Goal: Task Accomplishment & Management: Complete application form

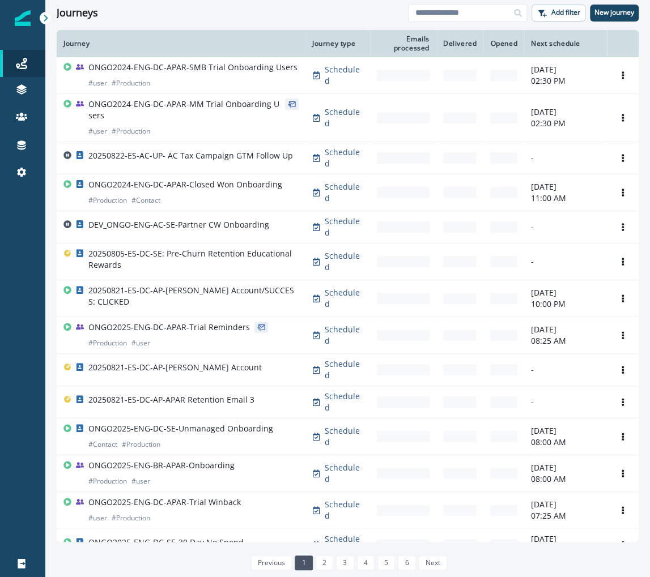
click at [605, 24] on div "Journeys Add filter New journey" at bounding box center [347, 12] width 604 height 25
click at [605, 23] on div "Journeys Add filter New journey" at bounding box center [347, 12] width 604 height 25
click at [605, 22] on div "Journeys Add filter New journey" at bounding box center [347, 12] width 604 height 25
click at [603, 6] on button "New journey" at bounding box center [614, 13] width 49 height 17
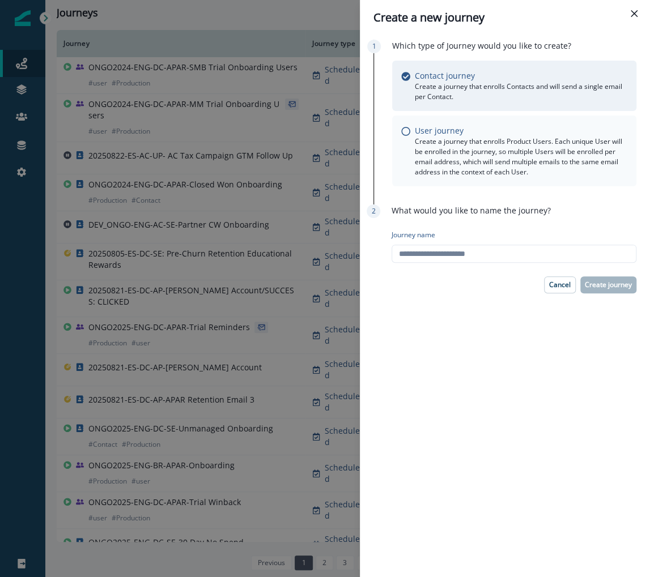
click at [480, 123] on div "User journey Create a journey that enrolls Product Users. Each unique User will…" at bounding box center [514, 151] width 244 height 71
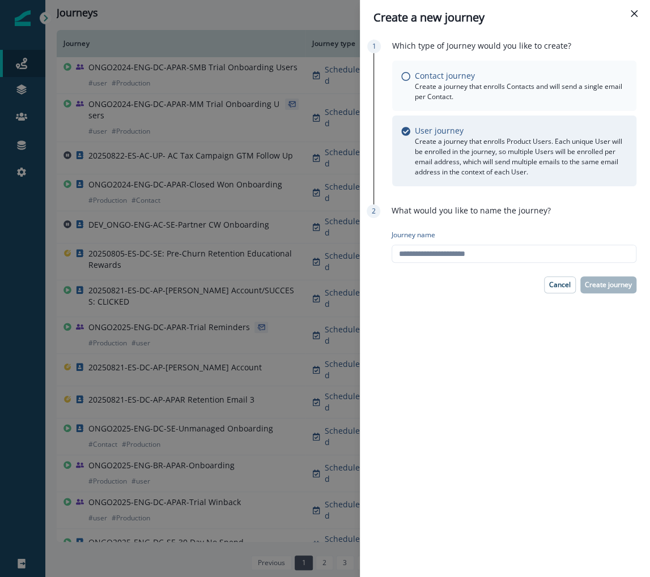
click at [498, 103] on div "Contact journey Create a journey that enrolls Contacts and will send a single e…" at bounding box center [514, 86] width 244 height 50
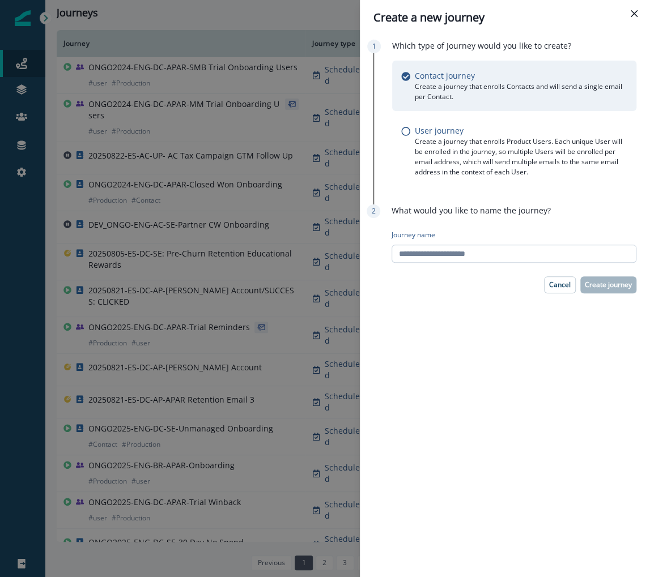
click at [477, 261] on input "Journey name" at bounding box center [513, 254] width 245 height 18
type input "**********"
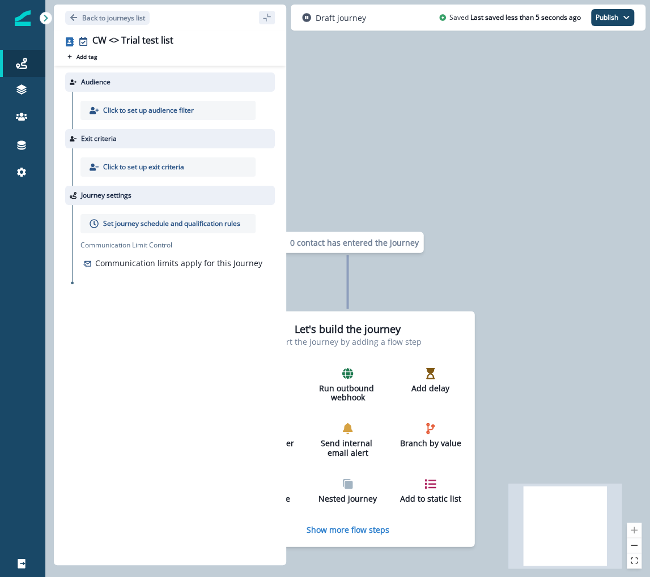
click at [167, 110] on p "Click to set up audience filter" at bounding box center [148, 110] width 91 height 10
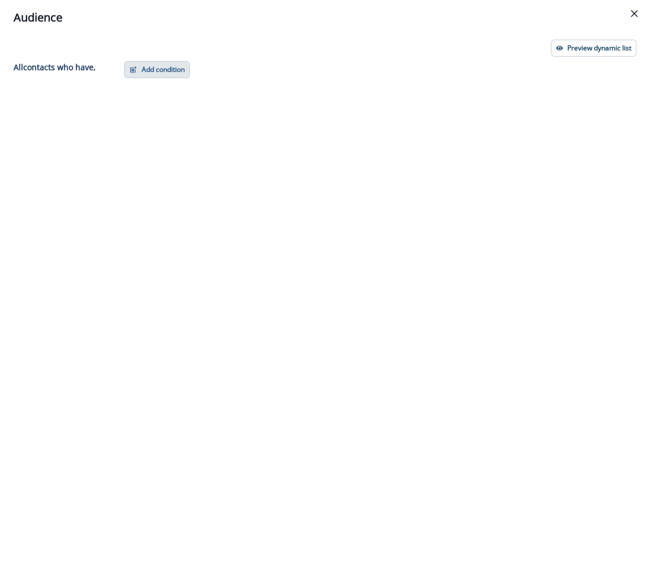
click at [163, 67] on button "Add condition" at bounding box center [157, 69] width 66 height 17
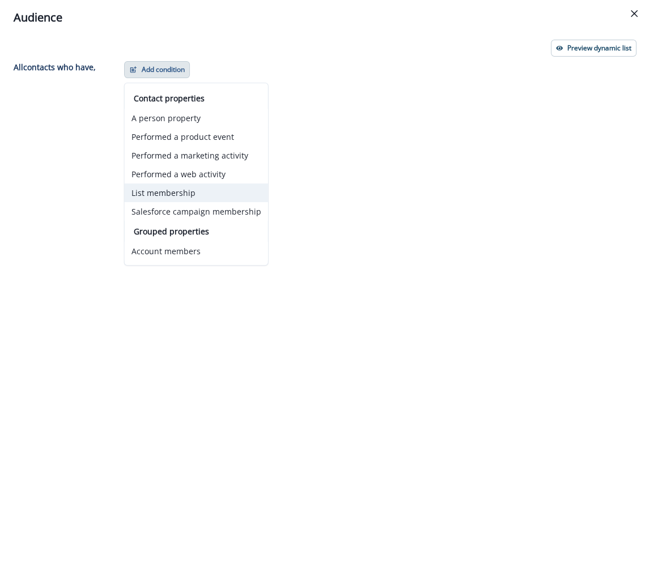
click at [220, 194] on button "List membership" at bounding box center [196, 192] width 143 height 19
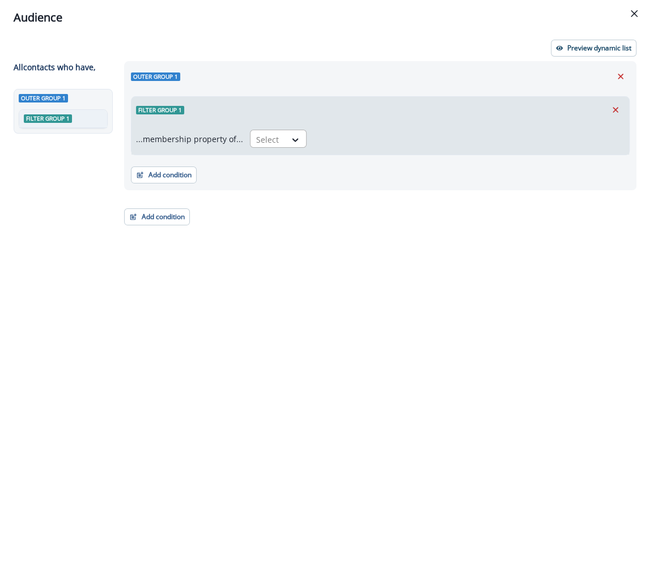
click at [281, 140] on div "Select" at bounding box center [267, 139] width 35 height 19
click at [282, 187] on div "in" at bounding box center [274, 186] width 57 height 21
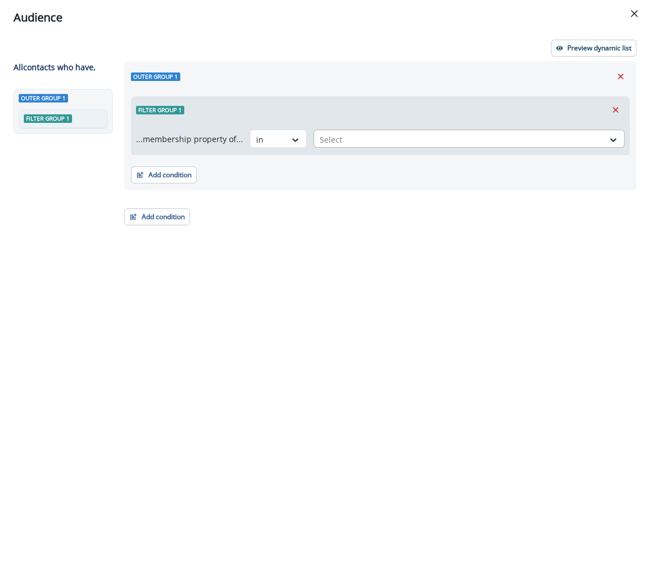
click at [355, 143] on div at bounding box center [458, 140] width 278 height 14
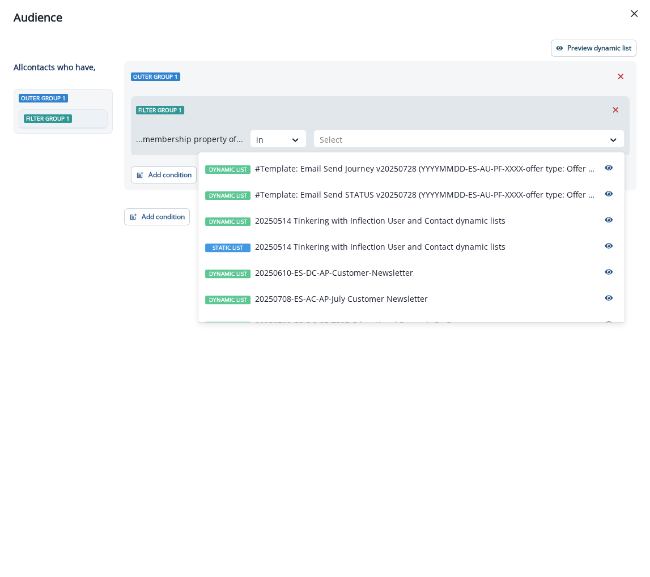
click at [220, 139] on p "...membership property of..." at bounding box center [189, 139] width 107 height 12
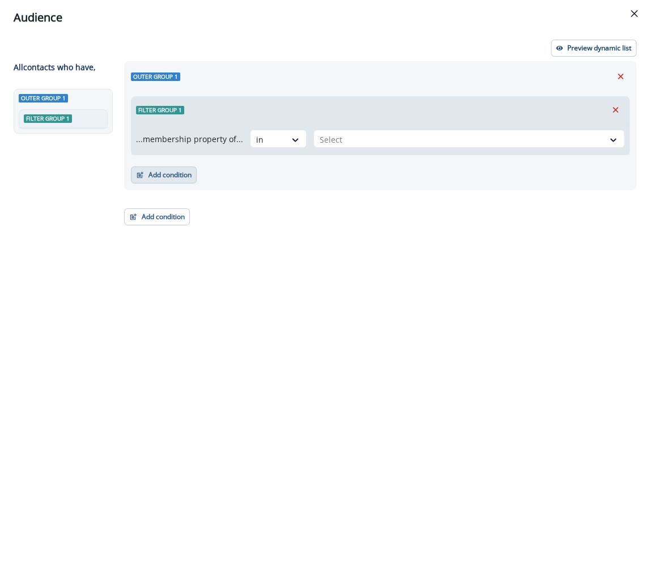
click at [176, 178] on button "Add condition" at bounding box center [164, 175] width 66 height 17
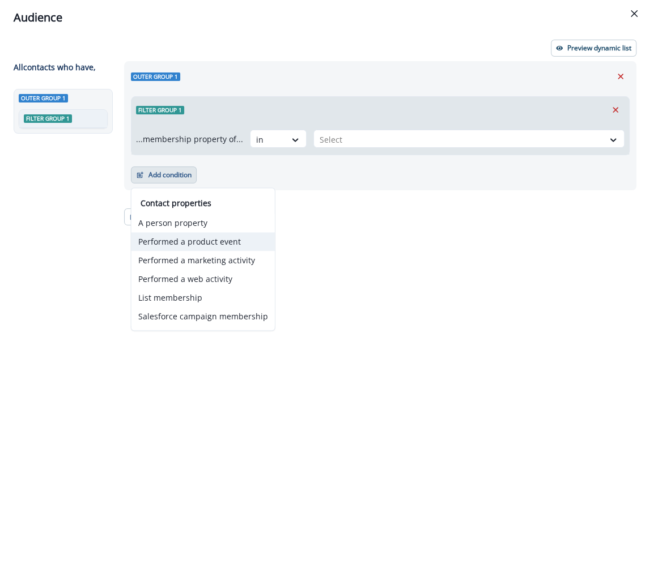
click at [240, 239] on button "Performed a product event" at bounding box center [202, 241] width 143 height 19
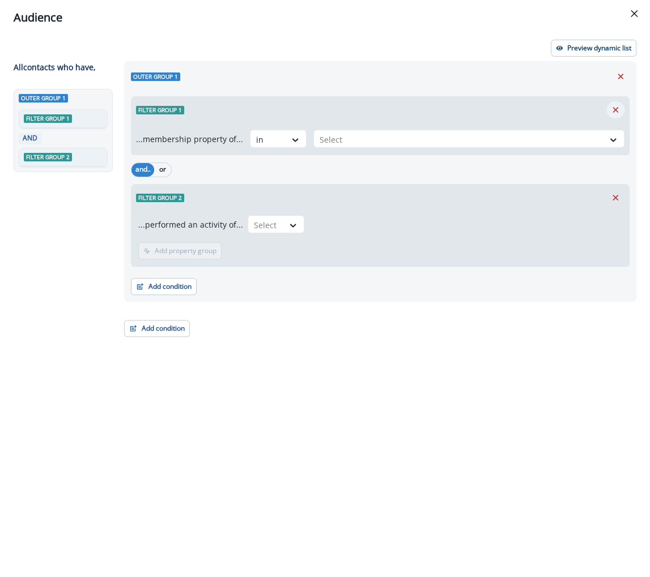
click at [625, 106] on div "Filter group 1" at bounding box center [379, 110] width 497 height 26
click at [617, 108] on icon "Remove" at bounding box center [615, 110] width 10 height 10
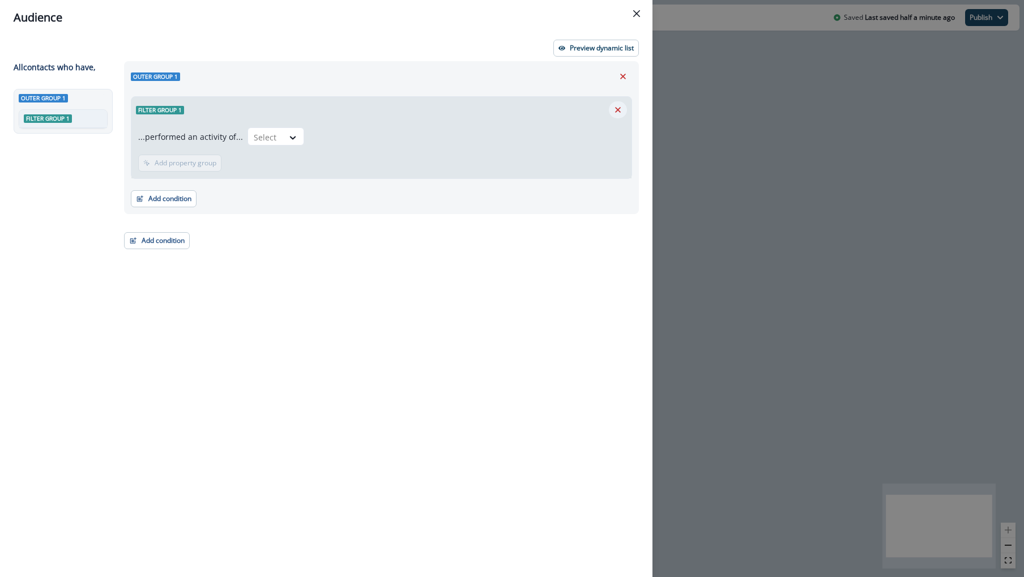
click at [618, 113] on icon "Remove" at bounding box center [618, 110] width 10 height 10
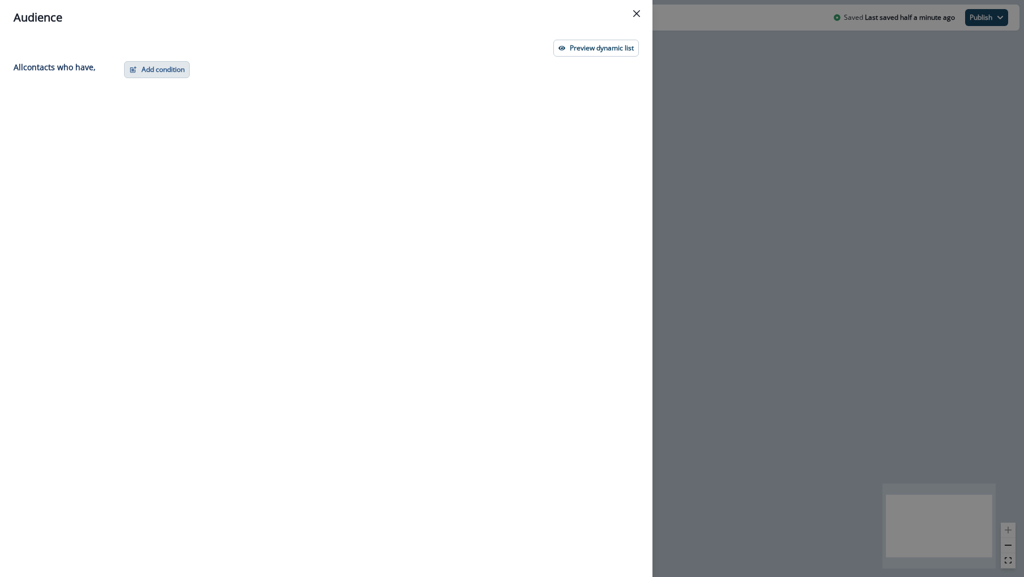
click at [154, 72] on button "Add condition" at bounding box center [157, 69] width 66 height 17
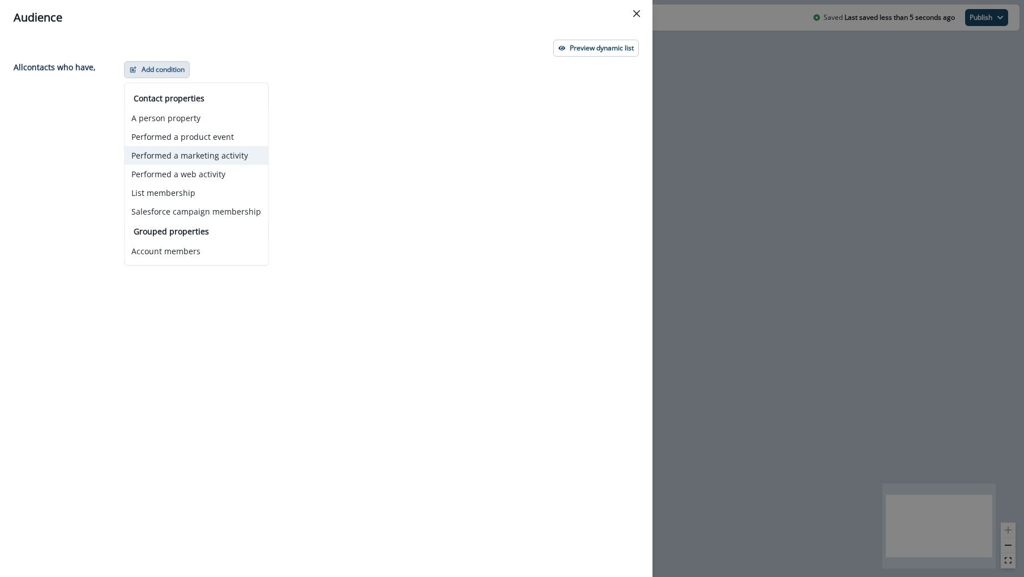
click at [237, 155] on button "Performed a marketing activity" at bounding box center [196, 155] width 143 height 19
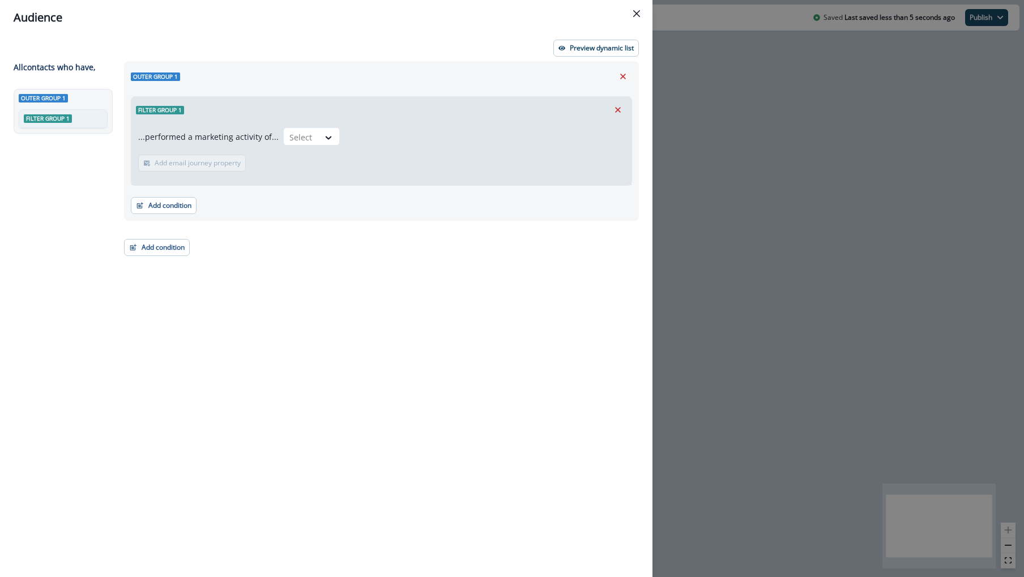
click at [336, 132] on div "...performed a marketing activity of... Select Add email journey property Email…" at bounding box center [381, 154] width 500 height 62
click at [326, 139] on icon at bounding box center [328, 137] width 10 height 11
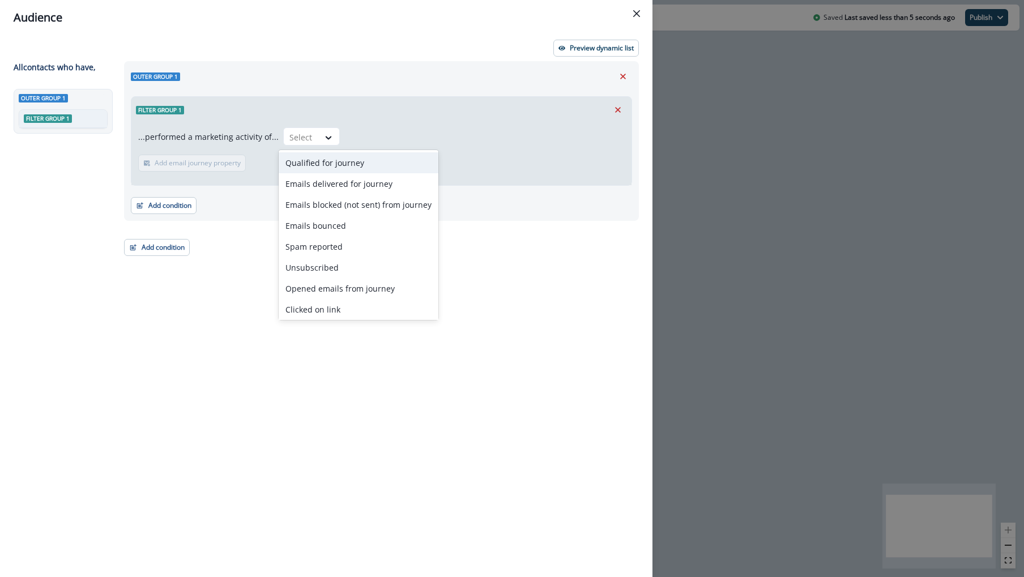
click at [391, 164] on div "Qualified for journey" at bounding box center [359, 162] width 160 height 21
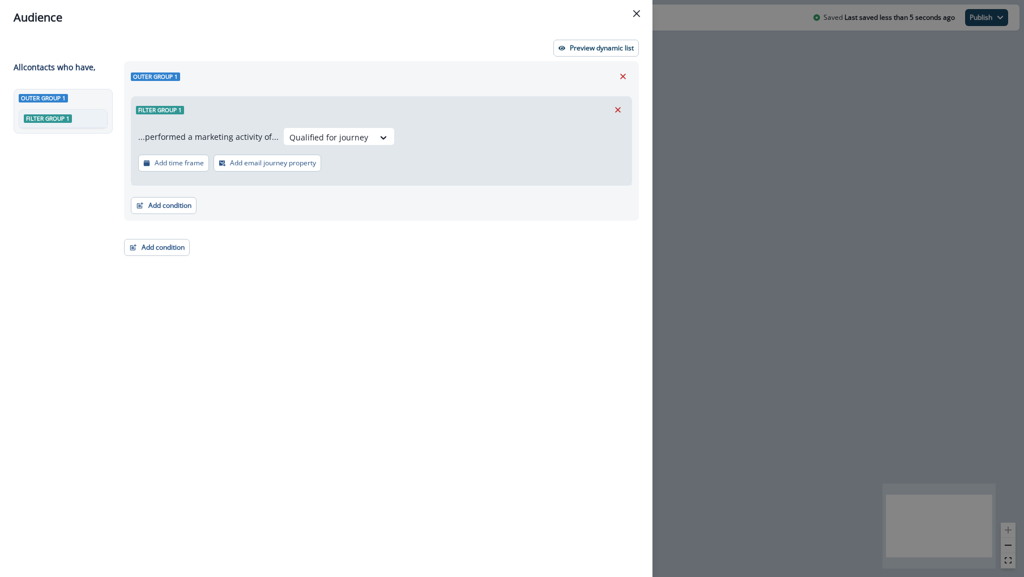
click at [361, 124] on div "...performed a marketing activity of... option Qualified for journey, selected.…" at bounding box center [381, 154] width 500 height 62
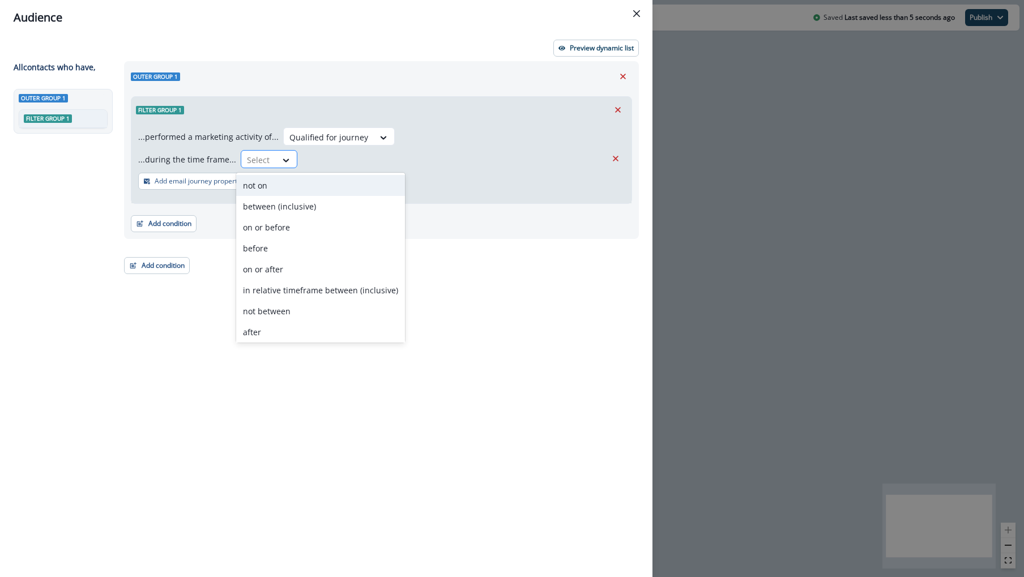
click at [266, 163] on div at bounding box center [259, 160] width 24 height 14
click at [317, 210] on div "between (inclusive)" at bounding box center [320, 206] width 169 height 21
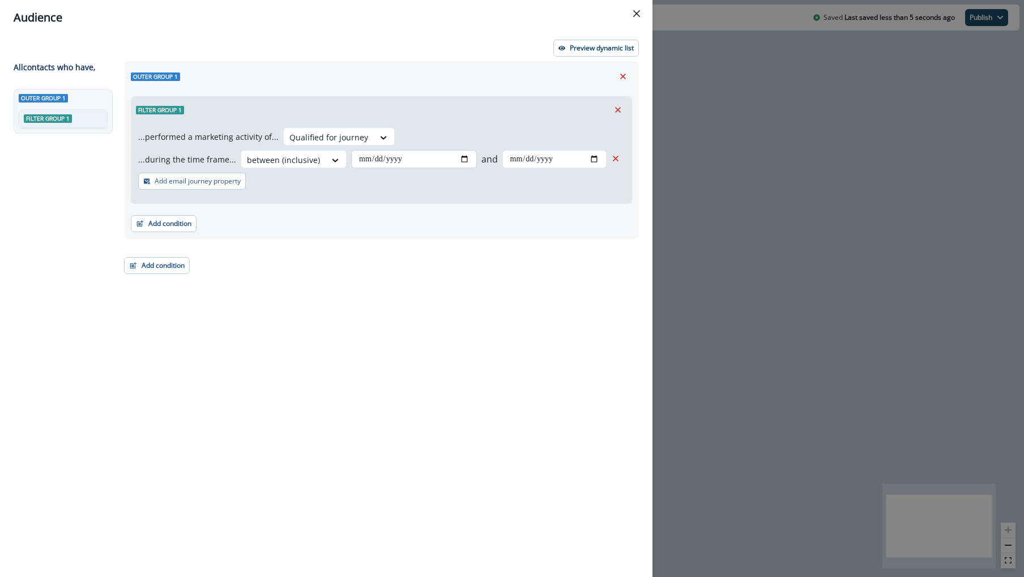
click at [416, 161] on input "date" at bounding box center [413, 159] width 125 height 18
click at [453, 157] on input "date" at bounding box center [413, 159] width 125 height 18
click at [465, 160] on input "date" at bounding box center [413, 159] width 125 height 18
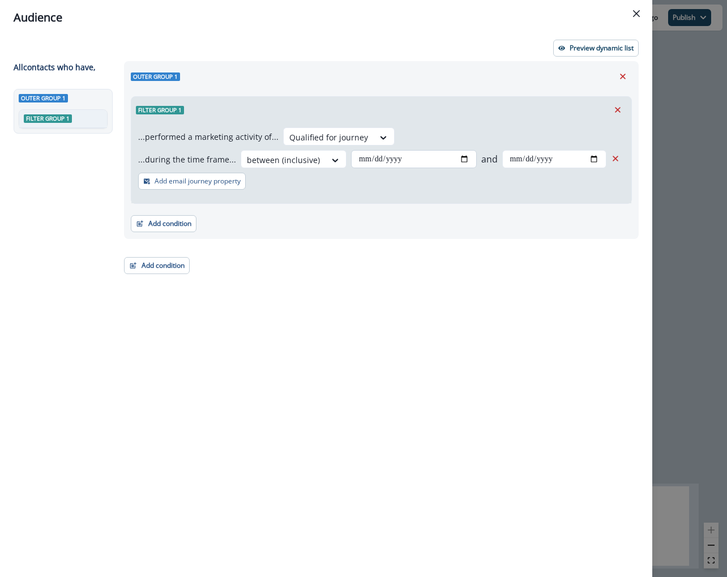
click at [416, 155] on input "date" at bounding box center [413, 159] width 125 height 18
click at [455, 159] on input "date" at bounding box center [413, 159] width 125 height 18
type input "**********"
click at [550, 161] on input "date" at bounding box center [554, 159] width 104 height 18
click at [567, 160] on input "date" at bounding box center [554, 159] width 104 height 18
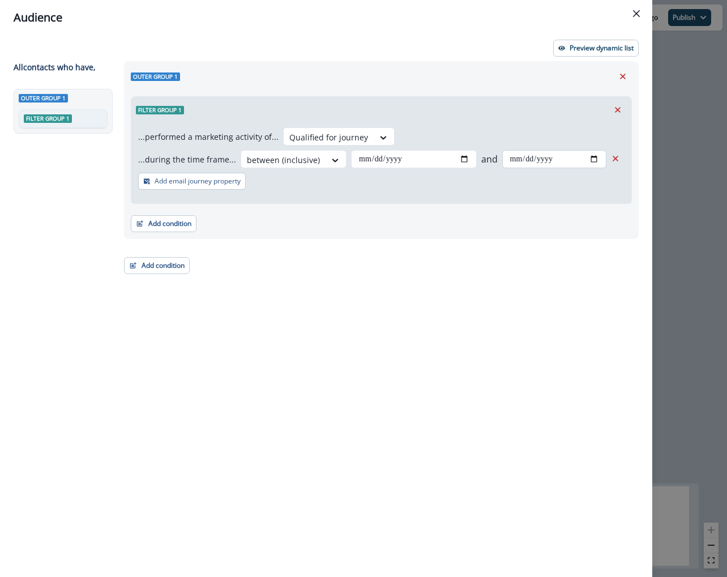
click at [584, 159] on input "date" at bounding box center [554, 159] width 104 height 18
click at [590, 159] on input "date" at bounding box center [554, 159] width 104 height 18
type input "**********"
click at [353, 237] on div "**********" at bounding box center [381, 150] width 515 height 178
click at [176, 180] on p "Add email journey property" at bounding box center [198, 181] width 86 height 8
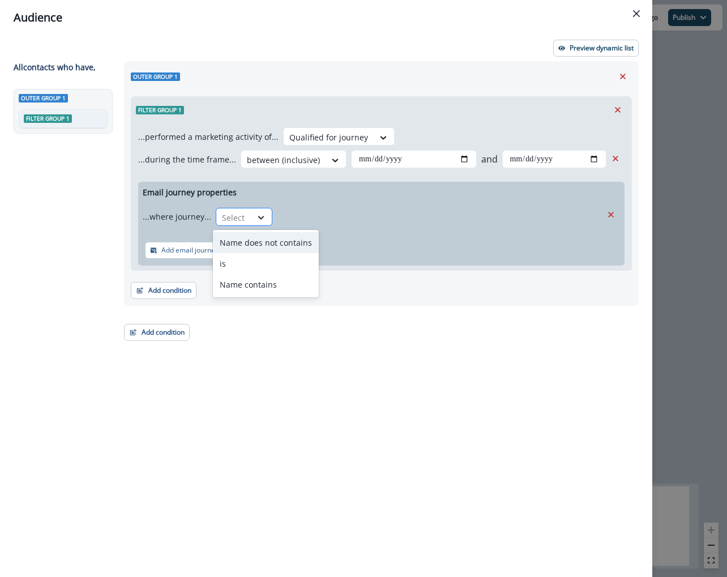
click at [260, 216] on icon at bounding box center [261, 217] width 6 height 3
click at [265, 271] on div "is" at bounding box center [266, 263] width 106 height 21
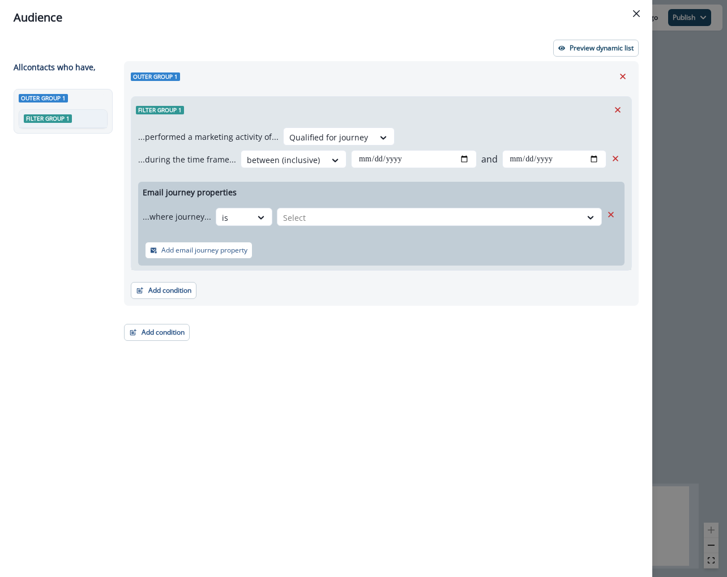
click at [331, 232] on div "Email journey properties ...where journey... is Select Add email journey proper…" at bounding box center [381, 224] width 486 height 84
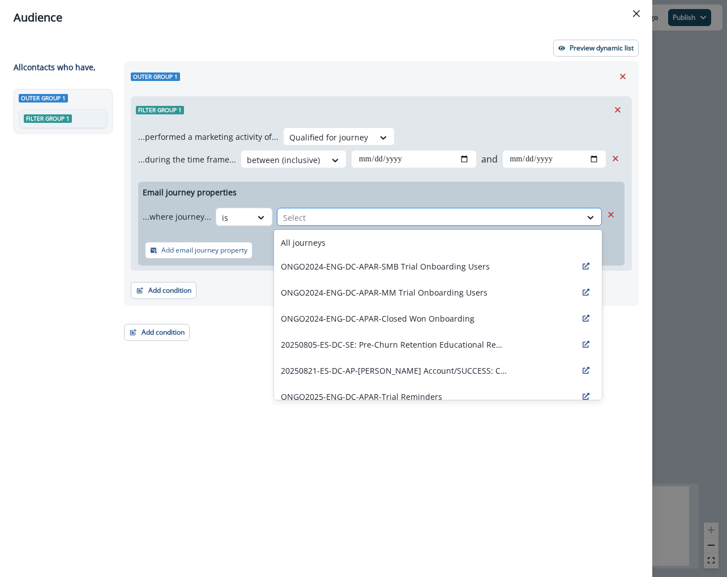
click at [331, 218] on div at bounding box center [429, 218] width 292 height 14
drag, startPoint x: 364, startPoint y: 262, endPoint x: 367, endPoint y: 231, distance: 30.8
click at [367, 231] on div "All journeys ONGO2024-ENG-DC-APAR-SMB Trial Onboarding Users ONGO2024-ENG-DC-AP…" at bounding box center [438, 315] width 328 height 170
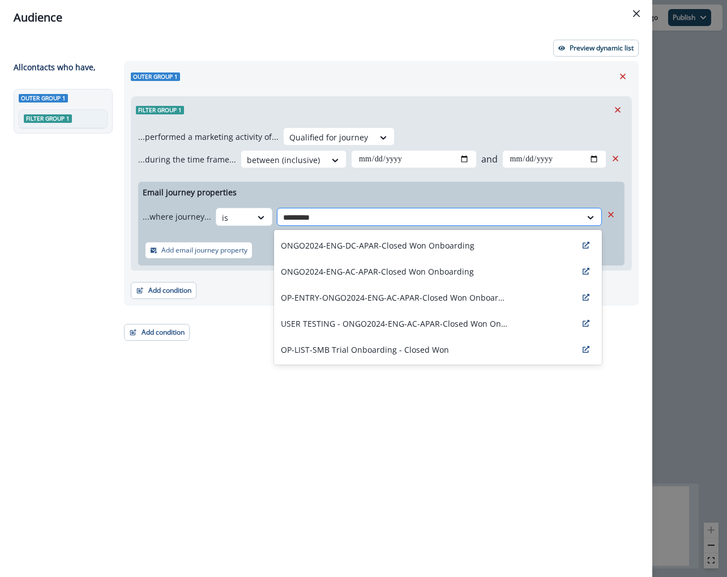
type input "**********"
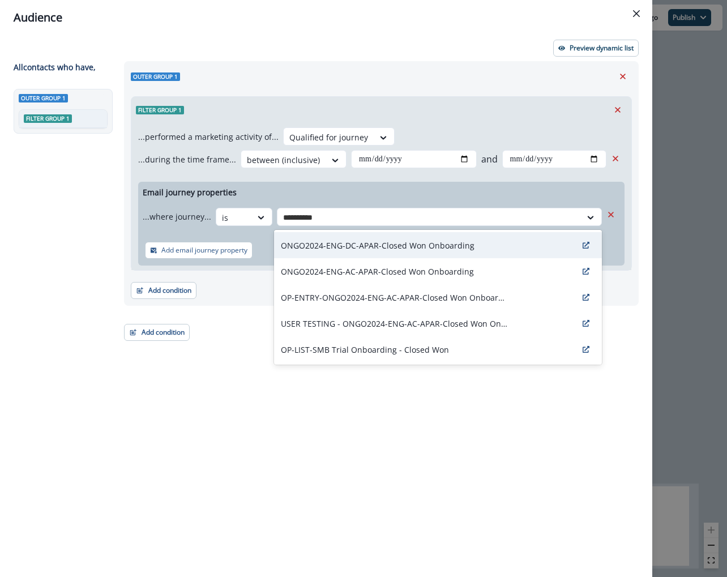
click at [415, 244] on p "ONGO2024-ENG-DC-APAR-Closed Won Onboarding" at bounding box center [378, 246] width 194 height 12
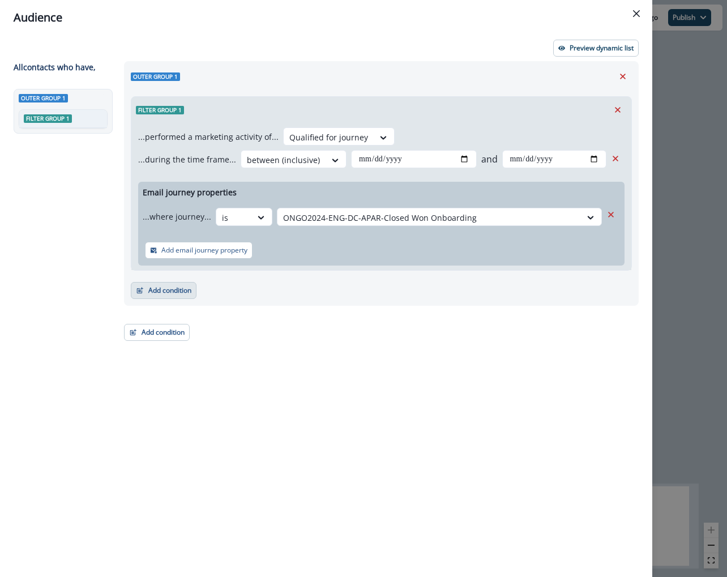
click at [184, 289] on button "Add condition" at bounding box center [164, 290] width 66 height 17
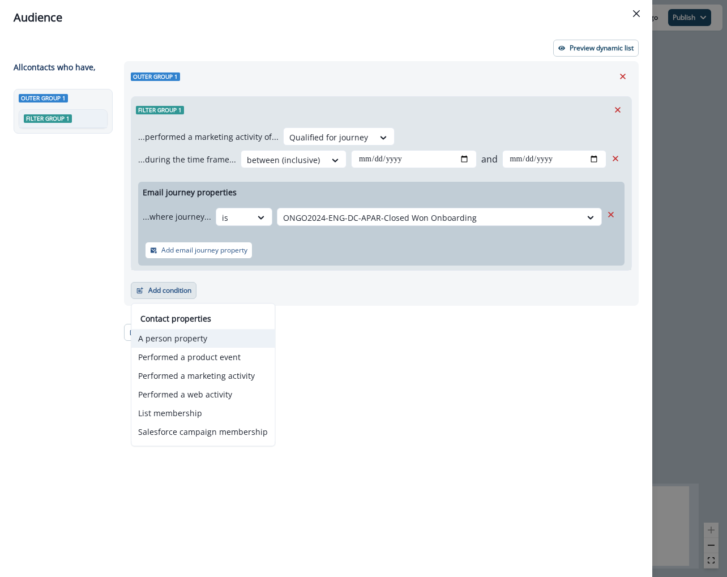
click at [195, 335] on button "A person property" at bounding box center [202, 338] width 143 height 19
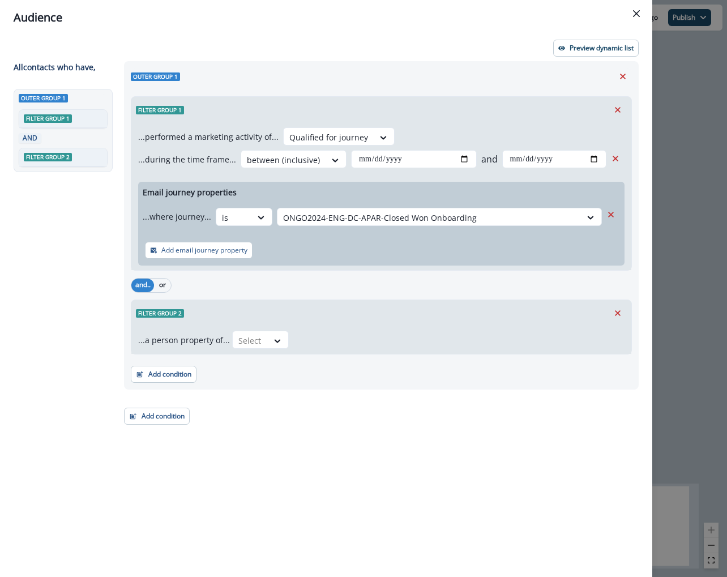
click at [270, 329] on div "...a person property of... Select" at bounding box center [381, 340] width 500 height 28
click at [275, 339] on icon at bounding box center [278, 340] width 6 height 3
type input "********"
click at [473, 322] on div "Filter group 2" at bounding box center [381, 313] width 500 height 26
click at [607, 313] on div "Filter group 2" at bounding box center [381, 313] width 500 height 26
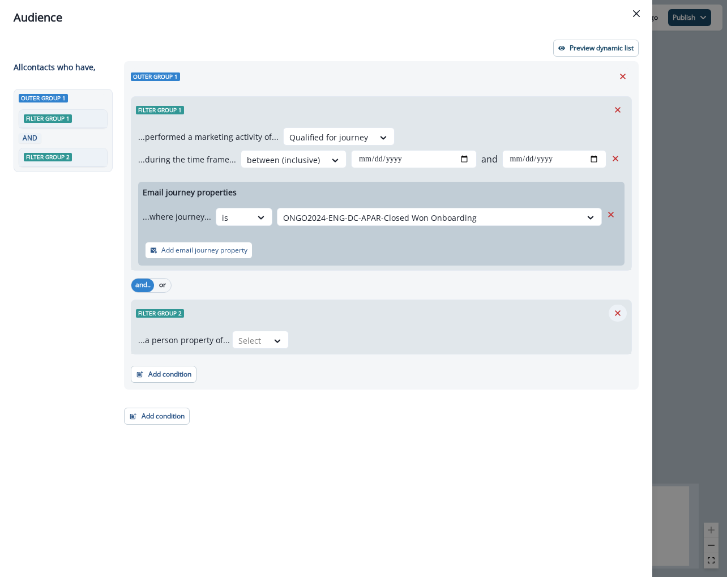
click at [622, 313] on icon "Remove" at bounding box center [618, 313] width 10 height 10
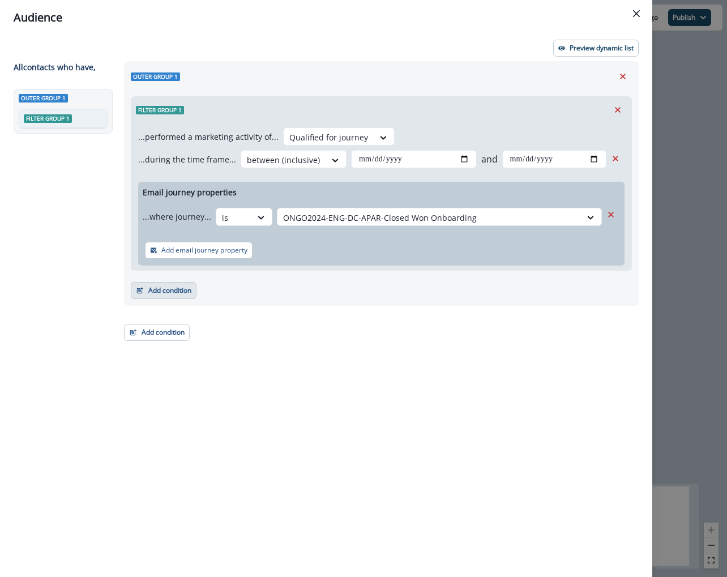
click at [183, 292] on button "Add condition" at bounding box center [164, 290] width 66 height 17
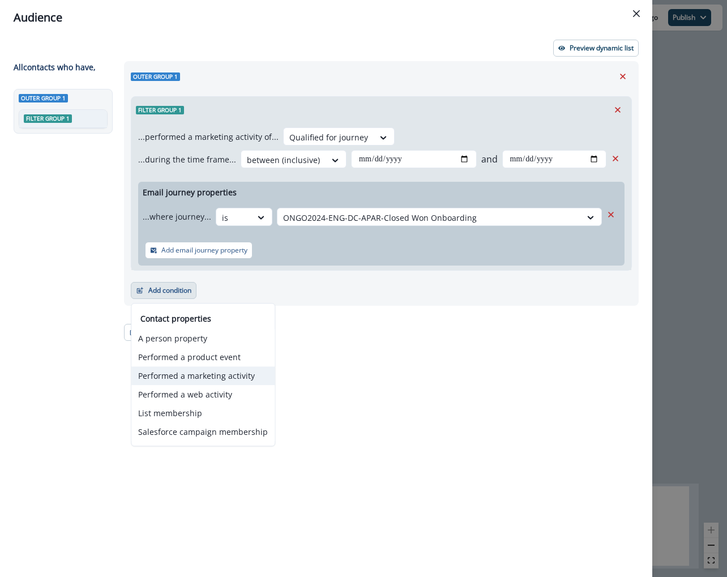
click at [241, 377] on button "Performed a marketing activity" at bounding box center [202, 375] width 143 height 19
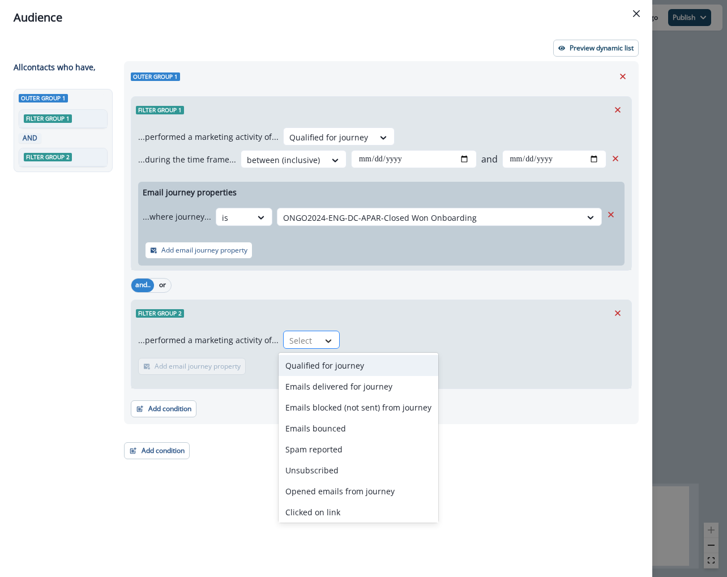
click at [314, 342] on div "Select" at bounding box center [311, 340] width 57 height 18
click at [323, 366] on div "Qualified for journey" at bounding box center [359, 365] width 160 height 21
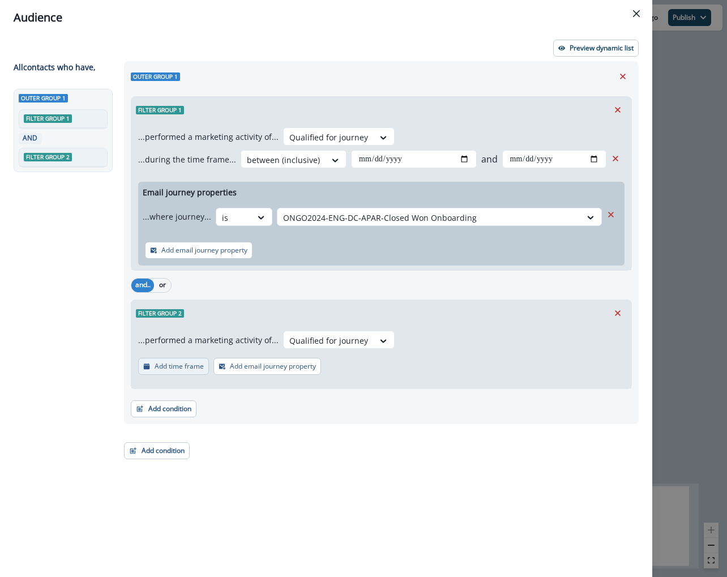
click at [190, 368] on p "Add time frame" at bounding box center [179, 366] width 49 height 8
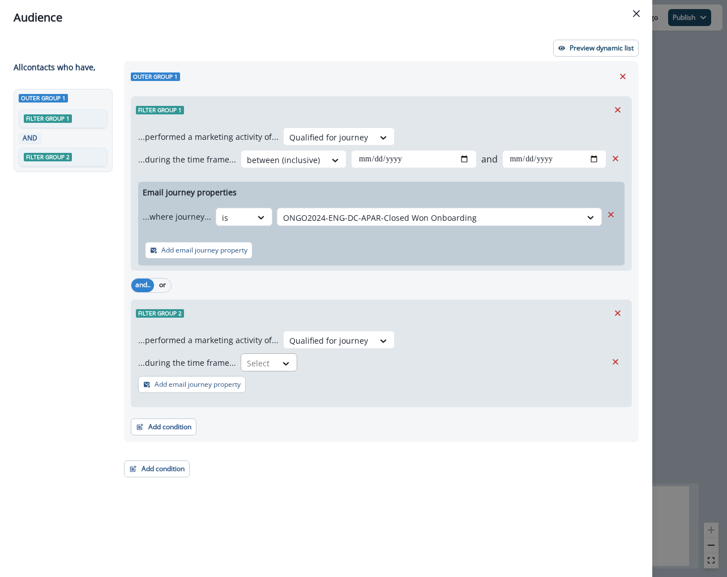
click at [270, 360] on div "Select" at bounding box center [258, 363] width 35 height 19
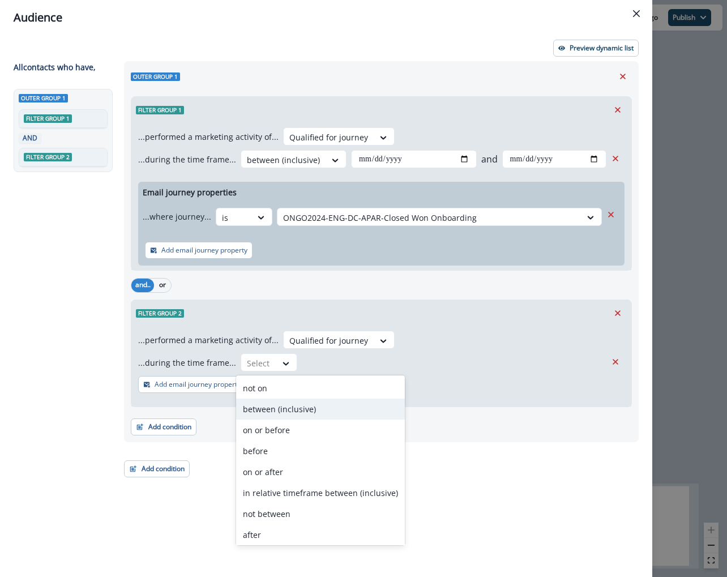
click at [289, 404] on div "between (inclusive)" at bounding box center [320, 409] width 169 height 21
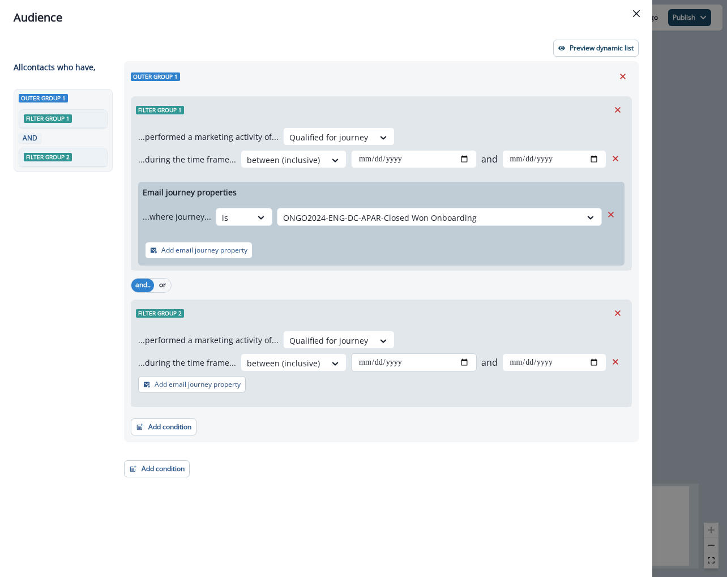
click at [370, 368] on input "date" at bounding box center [413, 362] width 125 height 18
click at [460, 370] on input "date" at bounding box center [413, 362] width 125 height 18
click at [460, 365] on input "date" at bounding box center [413, 362] width 125 height 18
type input "**********"
click at [590, 369] on input "date" at bounding box center [554, 362] width 104 height 18
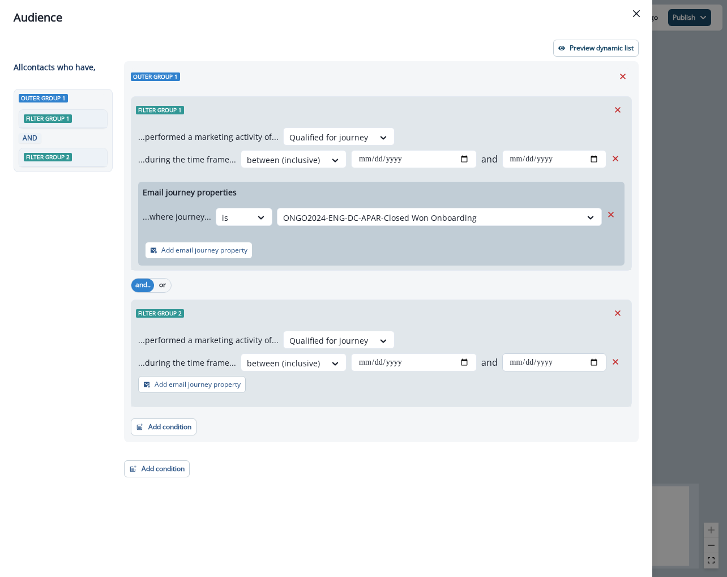
click at [592, 366] on input "date" at bounding box center [554, 362] width 104 height 18
type input "**********"
click at [417, 449] on div "**********" at bounding box center [378, 298] width 522 height 475
click at [240, 253] on p "Add email journey property" at bounding box center [204, 250] width 86 height 8
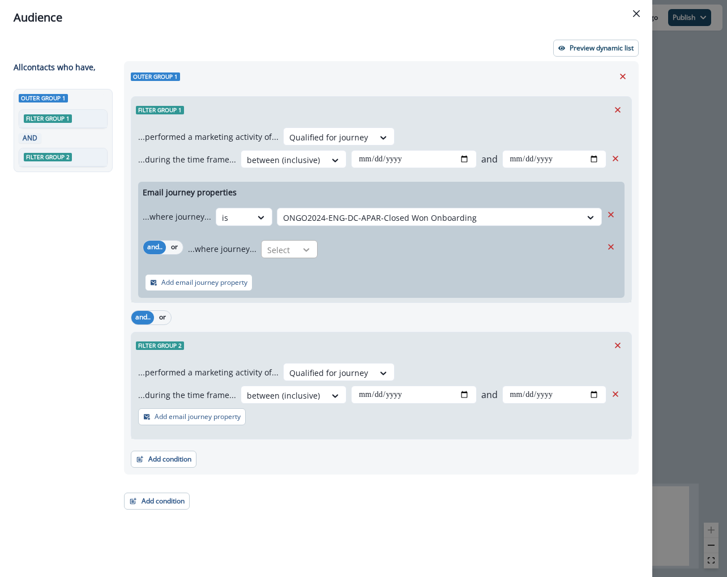
click at [266, 223] on icon at bounding box center [261, 217] width 10 height 11
click at [305, 246] on icon at bounding box center [306, 249] width 10 height 11
click at [301, 247] on icon at bounding box center [306, 249] width 10 height 11
drag, startPoint x: 300, startPoint y: 296, endPoint x: 338, endPoint y: 237, distance: 69.6
click at [335, 237] on body "A newer version of [DOMAIN_NAME] is available. Refresh your page to load the la…" at bounding box center [363, 288] width 727 height 577
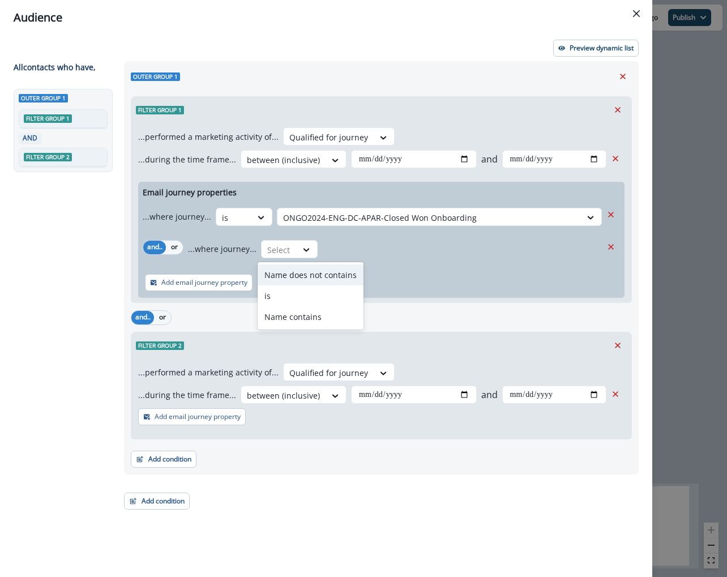
click at [345, 241] on div "...where journey... Name does not contains, 1 of 3. 3 results available. Use Up…" at bounding box center [395, 249] width 414 height 28
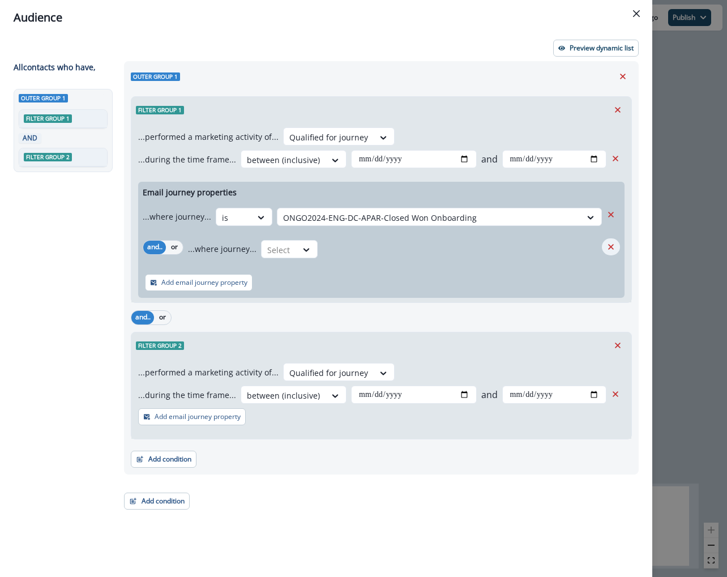
click at [608, 246] on icon "Remove" at bounding box center [611, 247] width 10 height 10
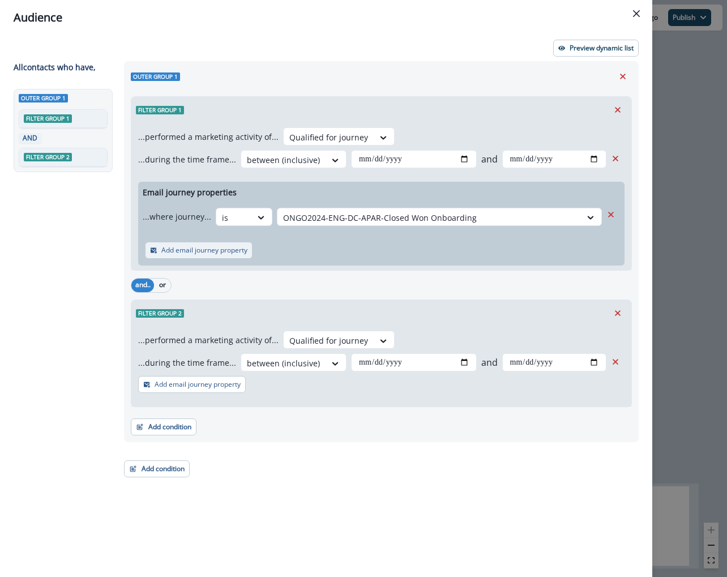
click at [249, 257] on button "Add email journey property" at bounding box center [199, 250] width 108 height 17
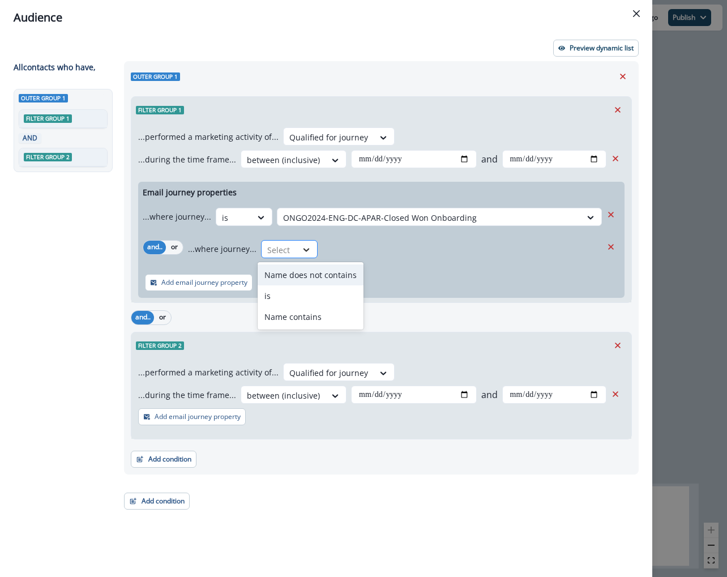
click at [293, 251] on div "Select" at bounding box center [289, 249] width 57 height 18
click at [296, 298] on div "is" at bounding box center [311, 295] width 106 height 21
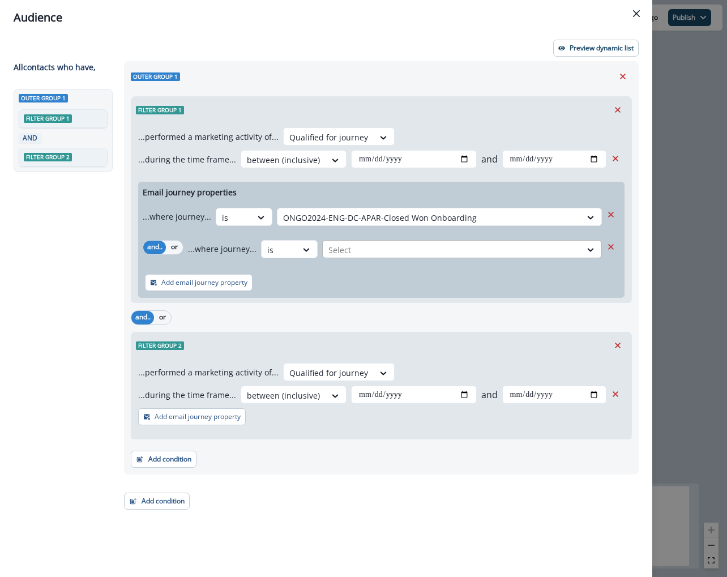
click at [384, 227] on div "Select" at bounding box center [430, 217] width 304 height 19
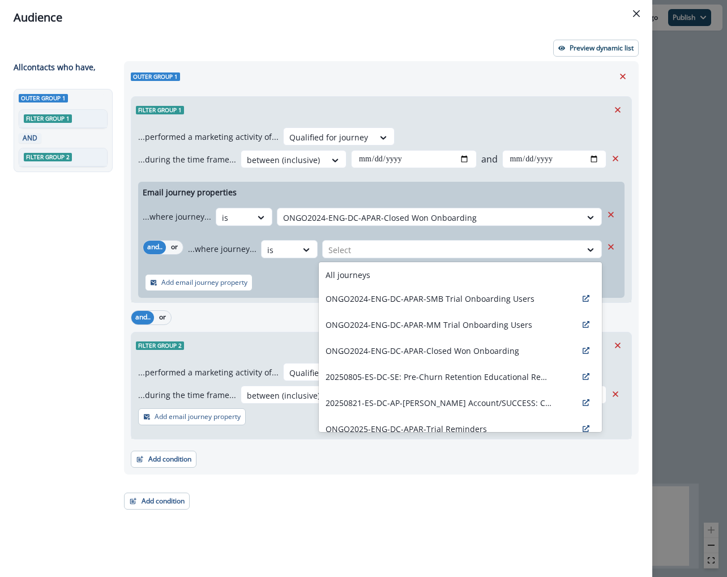
click at [617, 232] on div "Email journey properties ...where journey... is ONGO2024-ENG-DC-APAR-Closed Won…" at bounding box center [381, 240] width 486 height 116
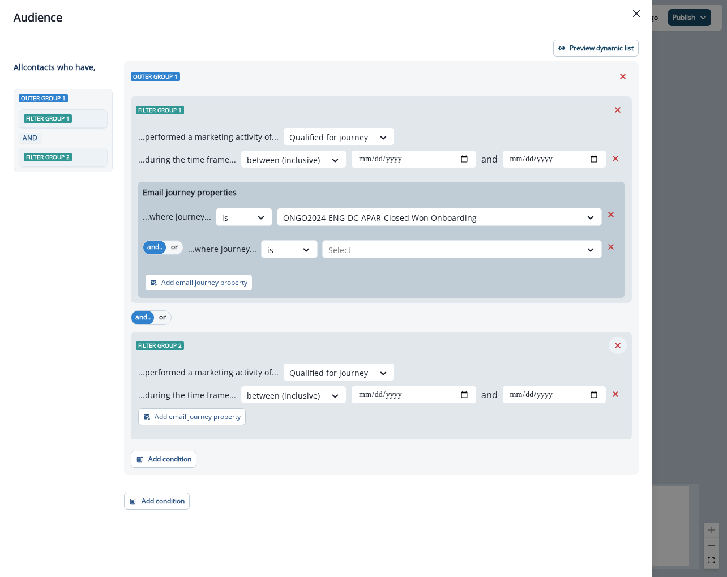
click at [616, 338] on button "Remove" at bounding box center [618, 345] width 18 height 17
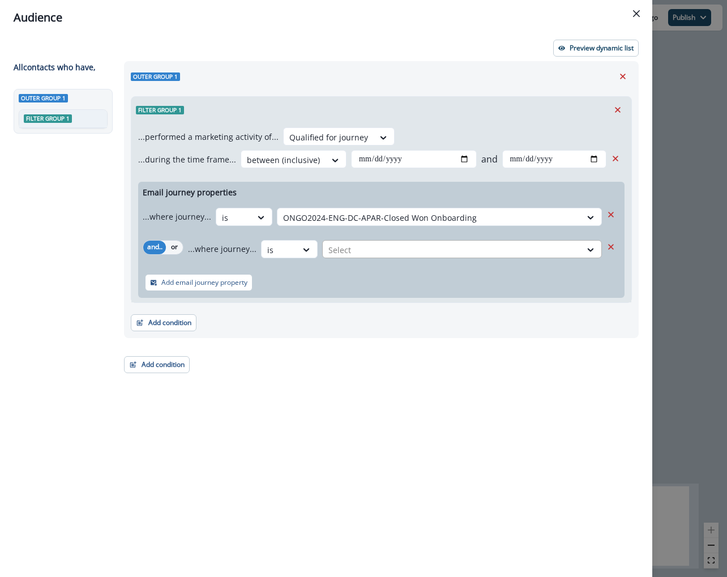
click at [451, 225] on div at bounding box center [429, 218] width 292 height 14
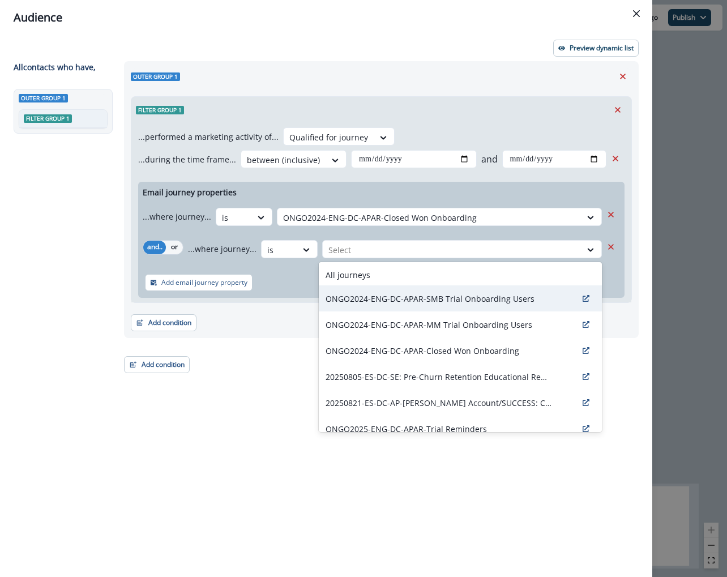
click at [463, 308] on div "ONGO2024-ENG-DC-APAR-SMB Trial Onboarding Users" at bounding box center [460, 298] width 283 height 26
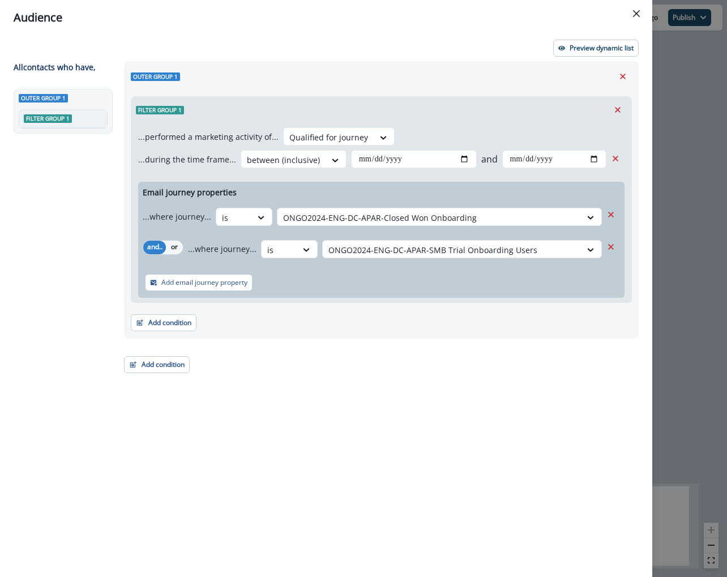
click at [455, 366] on div "**********" at bounding box center [378, 298] width 522 height 475
click at [406, 172] on div "**********" at bounding box center [381, 161] width 486 height 23
click at [527, 163] on input "**********" at bounding box center [554, 159] width 104 height 18
click at [575, 163] on input "**********" at bounding box center [554, 159] width 104 height 18
click at [595, 163] on input "**********" at bounding box center [554, 159] width 104 height 18
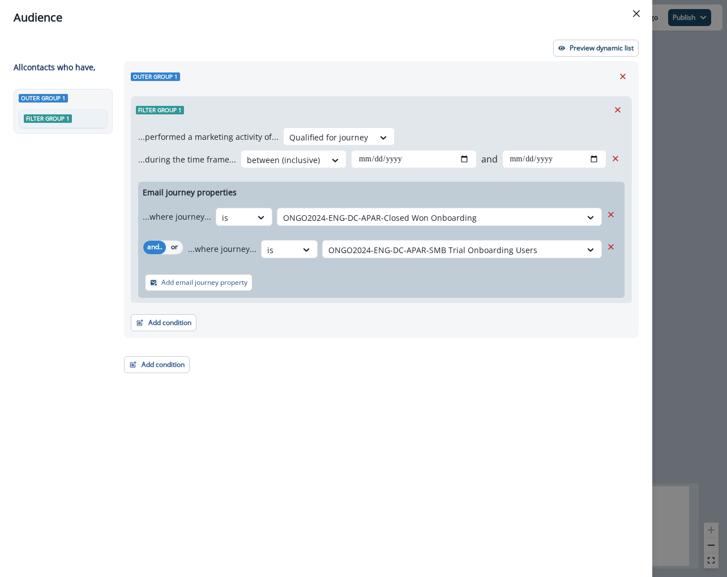
click at [604, 35] on div "**********" at bounding box center [326, 306] width 652 height 542
click at [599, 49] on p "Preview dynamic list" at bounding box center [602, 48] width 64 height 8
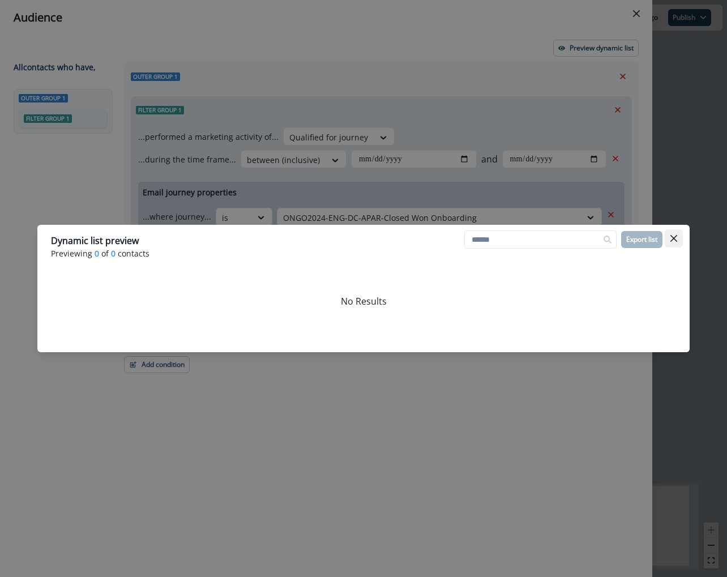
click at [680, 245] on button "Close" at bounding box center [674, 238] width 18 height 18
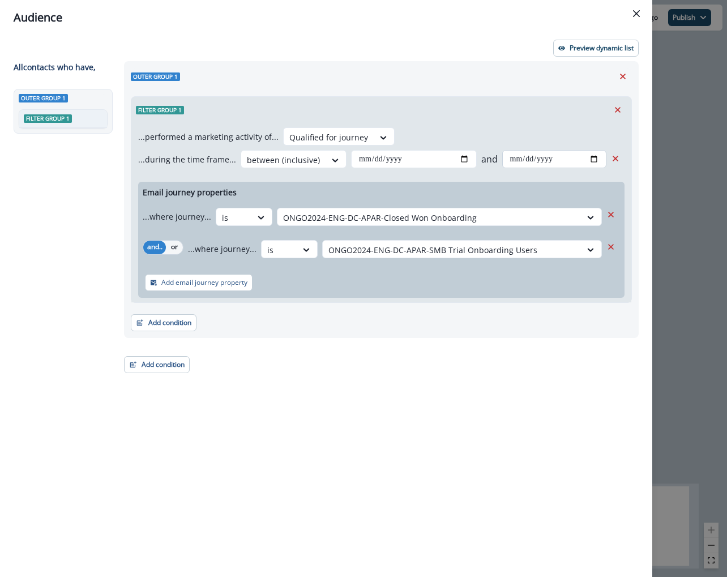
click at [573, 162] on input "**********" at bounding box center [554, 159] width 104 height 18
click at [594, 158] on input "**********" at bounding box center [554, 159] width 104 height 18
type input "**********"
click at [492, 355] on div "**********" at bounding box center [378, 298] width 522 height 475
click at [618, 46] on p "Preview dynamic list" at bounding box center [602, 48] width 64 height 8
